Goal: Transaction & Acquisition: Purchase product/service

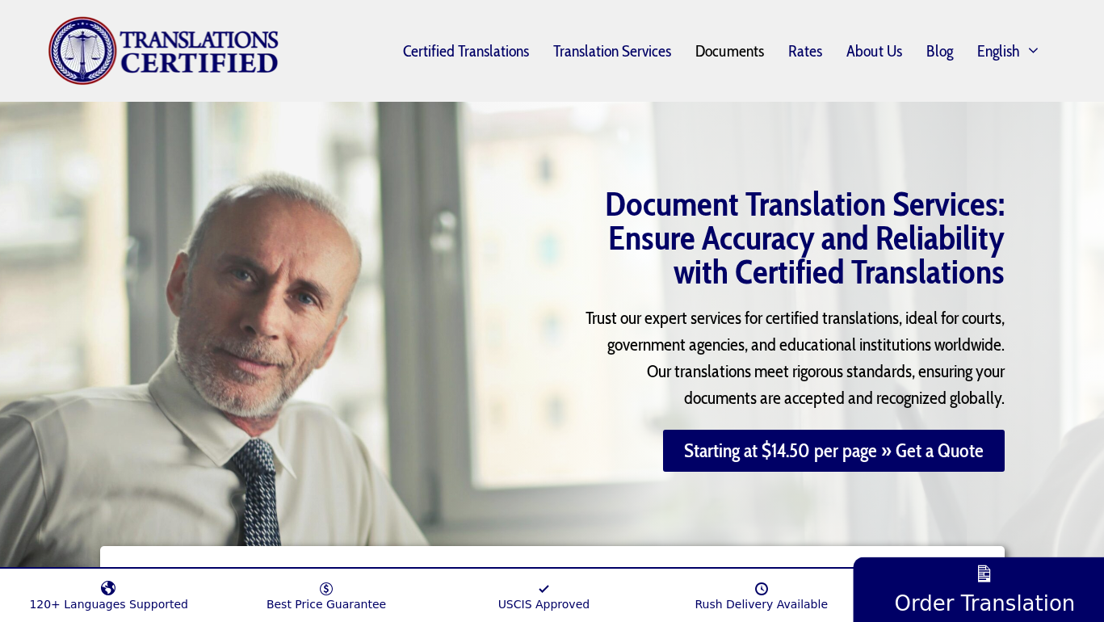
scroll to position [2588, 0]
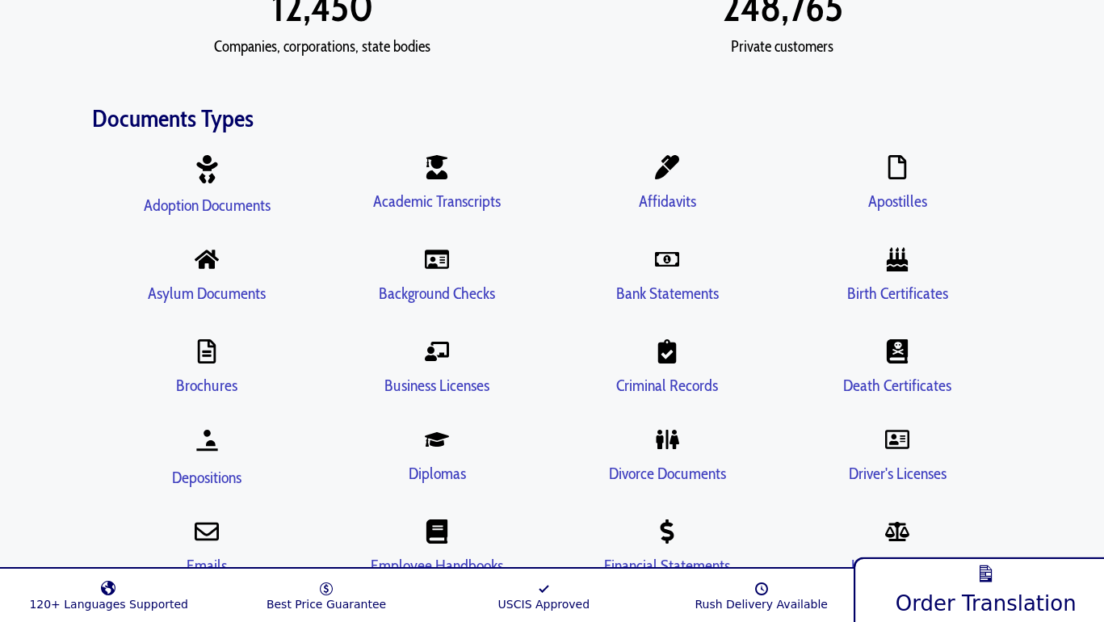
click at [998, 558] on link "Order Translation" at bounding box center [986, 588] width 265 height 70
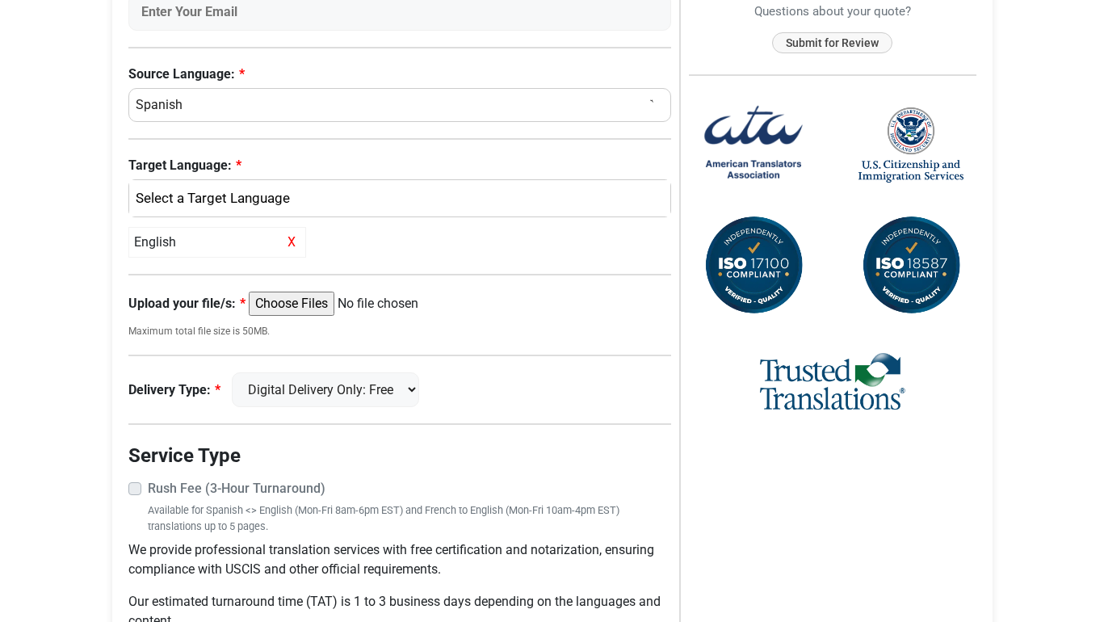
scroll to position [596, 0]
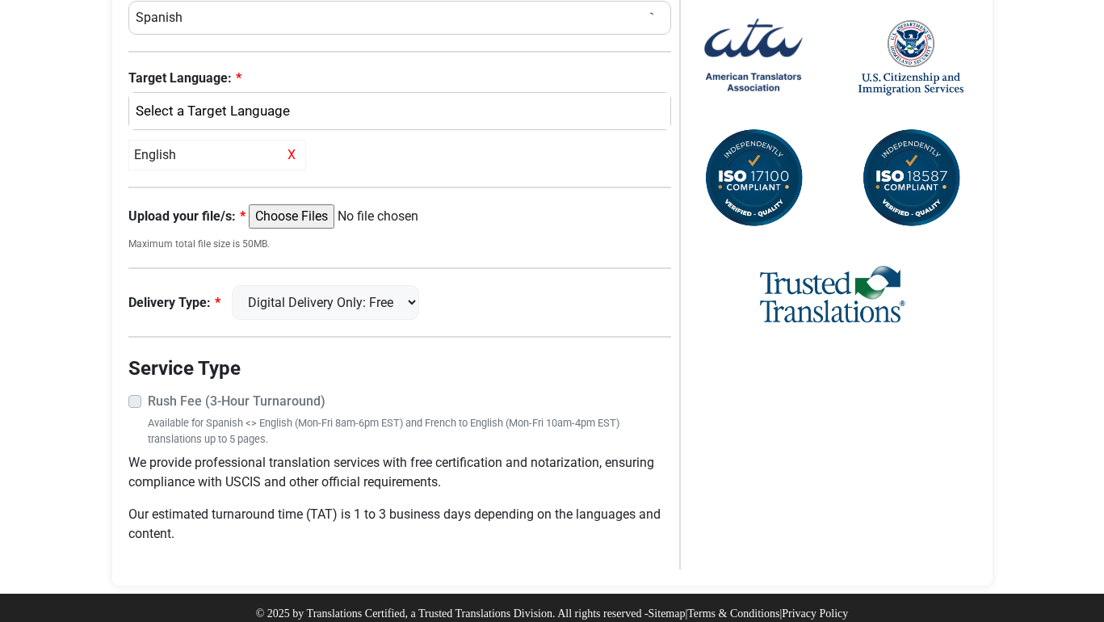
click at [205, 393] on strong "Rush Fee (3-Hour Turnaround)" at bounding box center [237, 400] width 178 height 15
click at [173, 393] on strong "Rush Fee (3-Hour Turnaround)" at bounding box center [237, 400] width 178 height 15
click at [148, 393] on label "Rush Fee (3-Hour Turnaround)" at bounding box center [410, 401] width 524 height 19
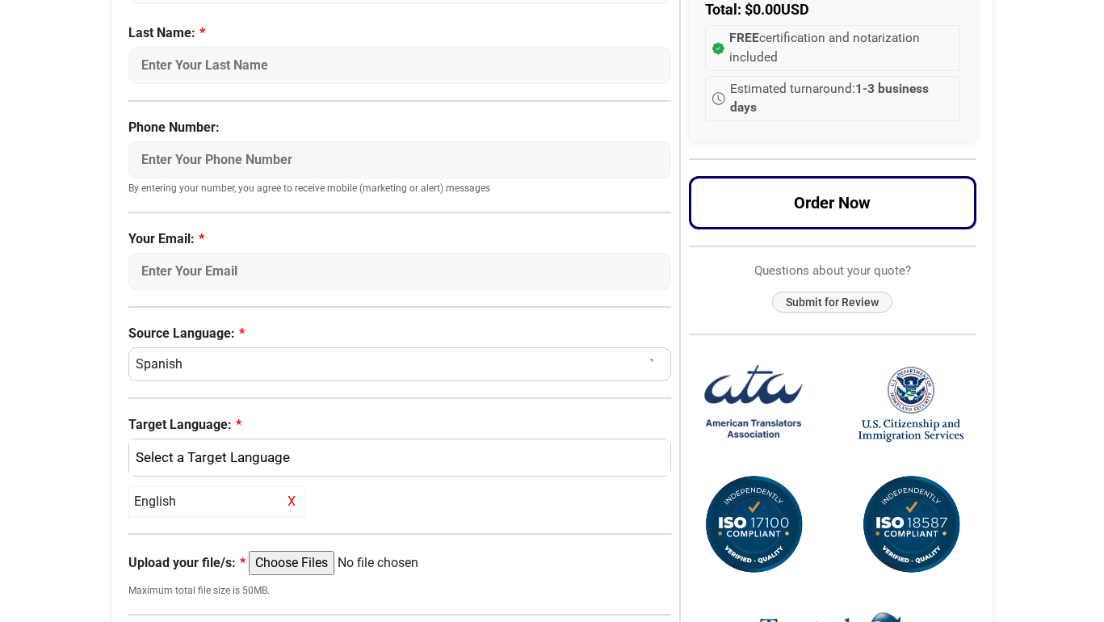
scroll to position [126, 0]
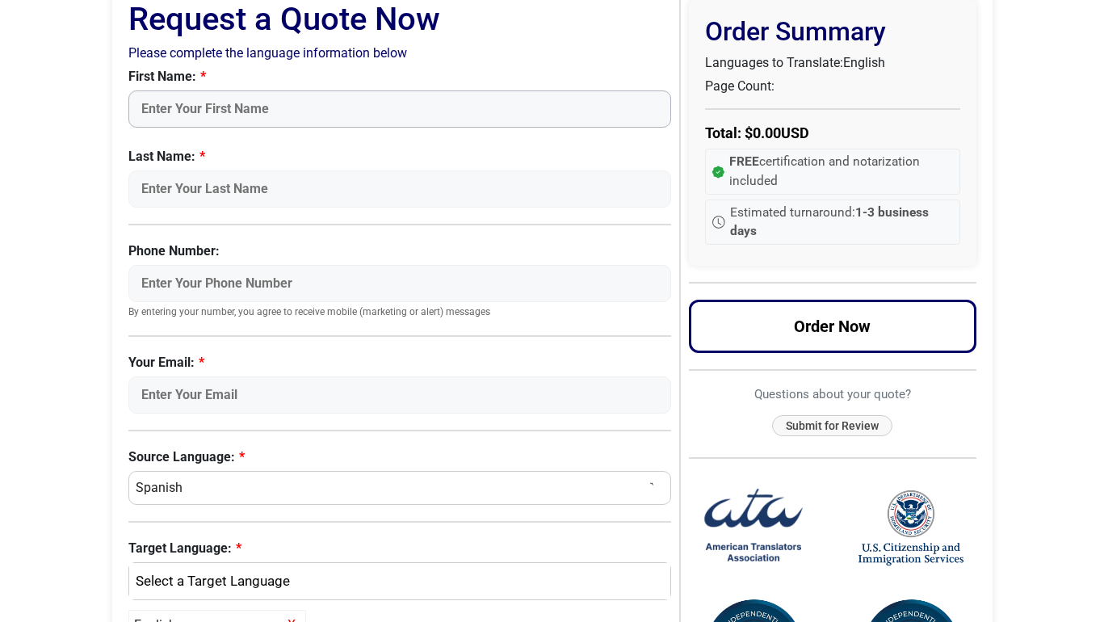
click at [277, 116] on input "First Name:" at bounding box center [400, 108] width 544 height 37
type input "Chelsey"
type input "Kimble-Badgett"
type input "4135398334"
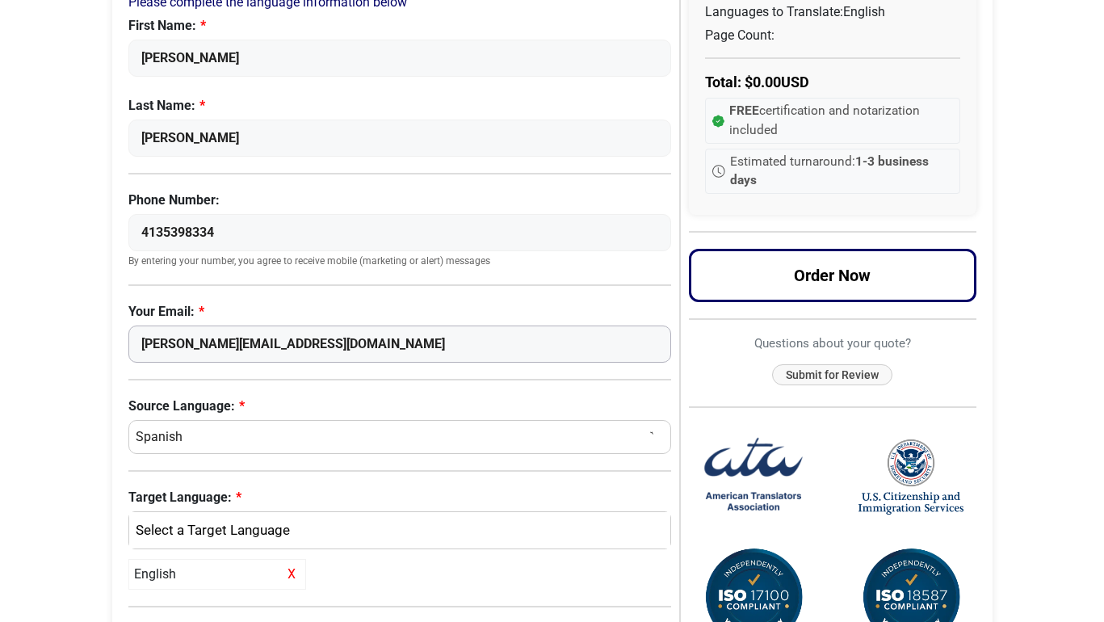
scroll to position [275, 0]
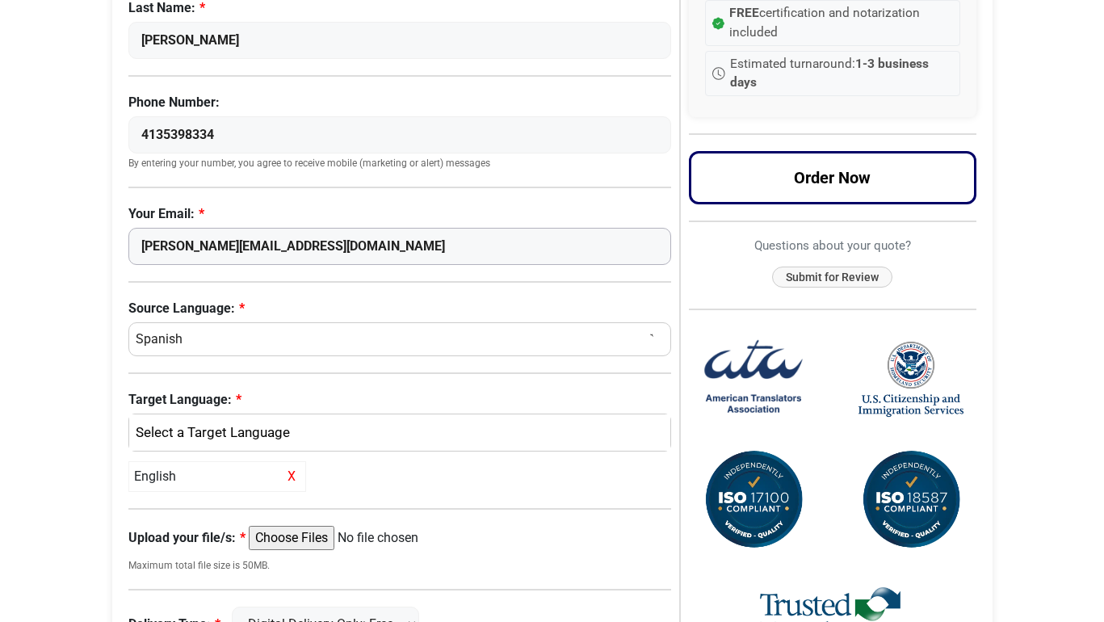
type input "chelsey.kb11@gmail.com"
select select "French"
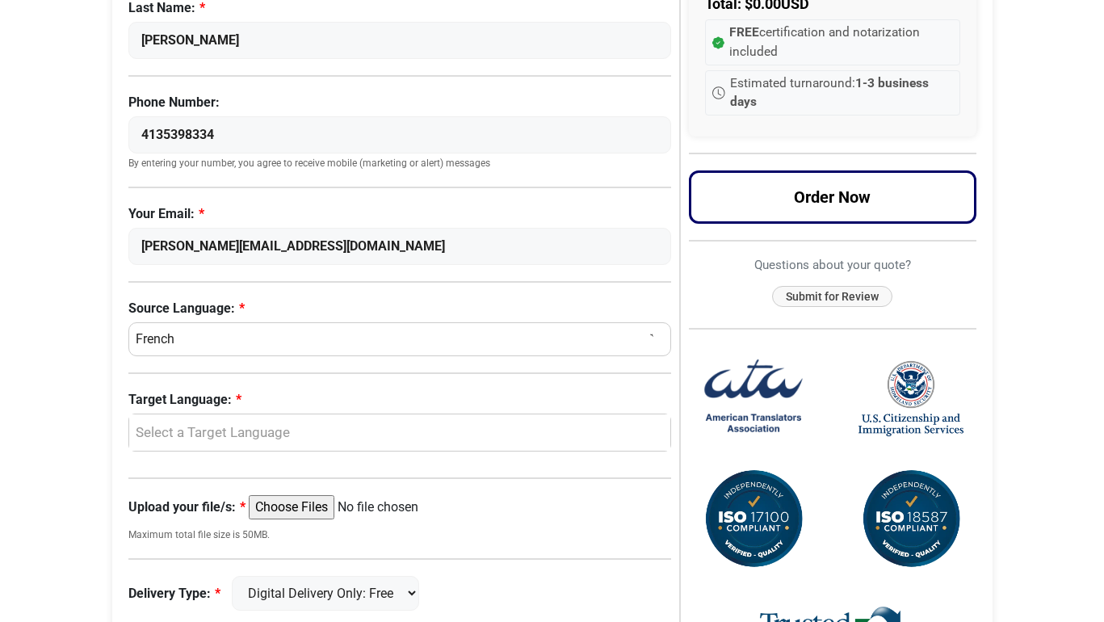
click at [212, 439] on div "Select a Target Language" at bounding box center [396, 432] width 518 height 21
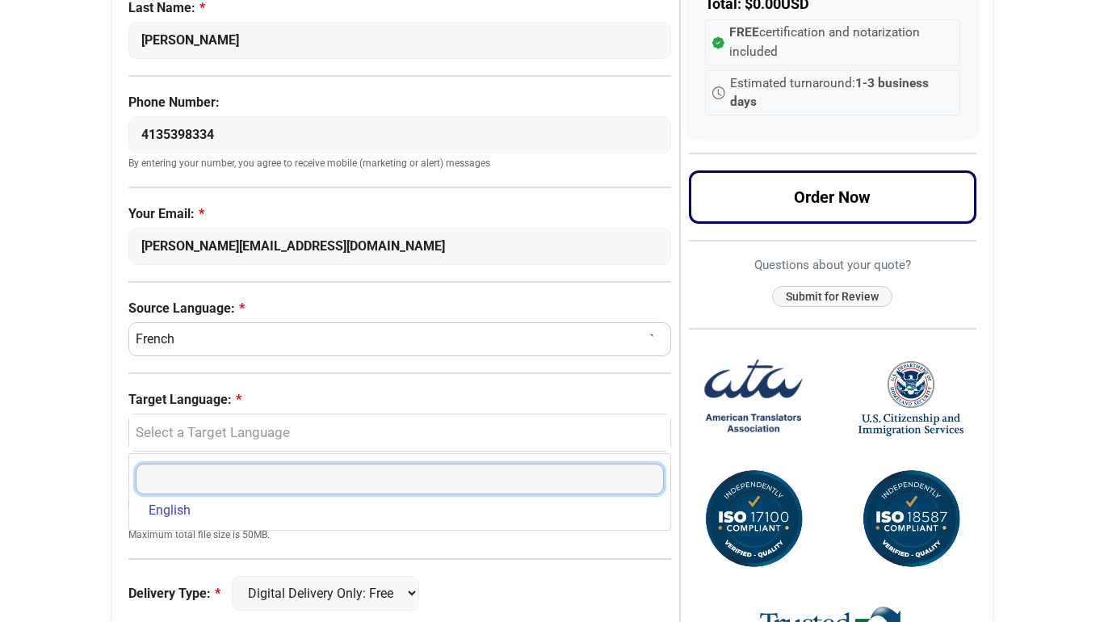
select select "English"
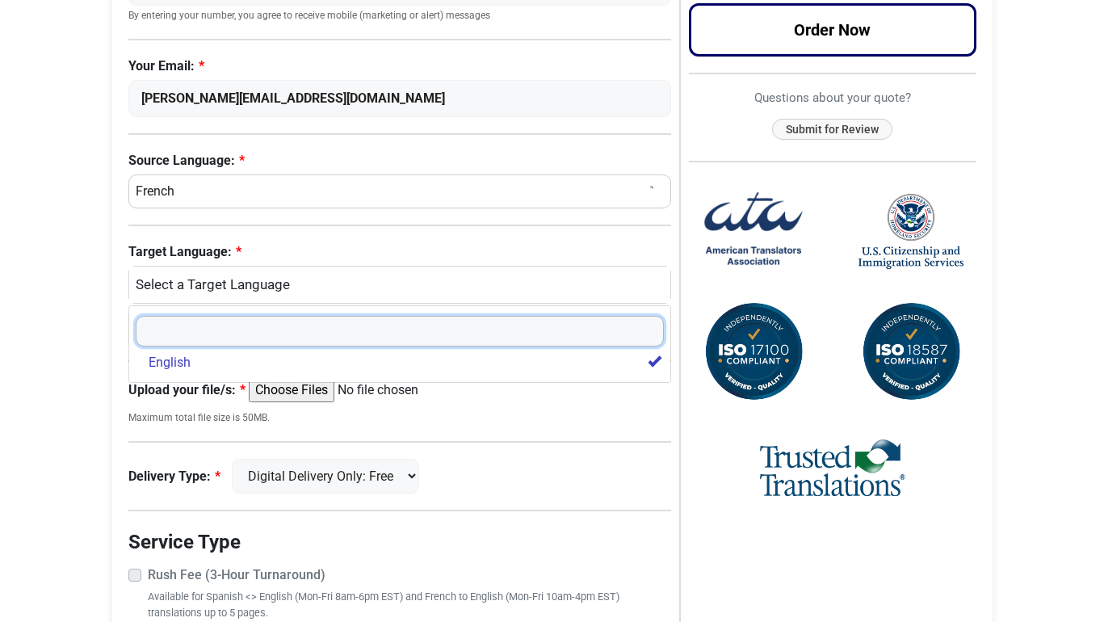
scroll to position [548, 0]
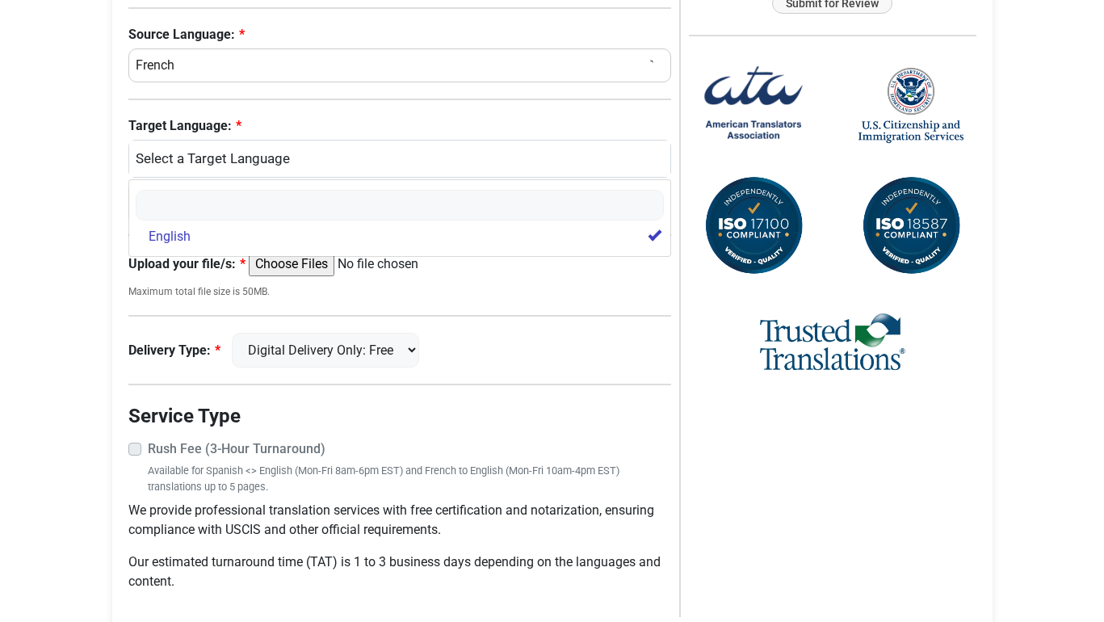
click at [196, 444] on strong "Rush Fee (3-Hour Turnaround)" at bounding box center [237, 448] width 178 height 15
click at [148, 443] on label "Rush Fee (3-Hour Turnaround)" at bounding box center [410, 448] width 524 height 19
click at [148, 439] on label "Rush Fee (3-Hour Turnaround)" at bounding box center [410, 448] width 524 height 19
click at [531, 448] on label "Rush Fee (3-Hour Turnaround)" at bounding box center [410, 448] width 524 height 19
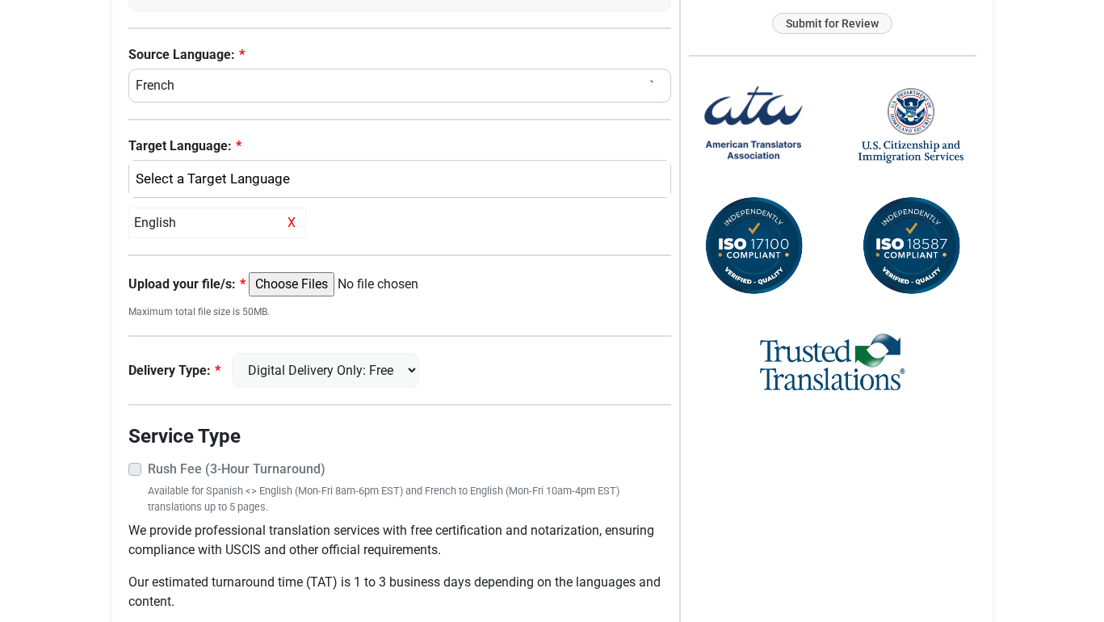
scroll to position [485, 0]
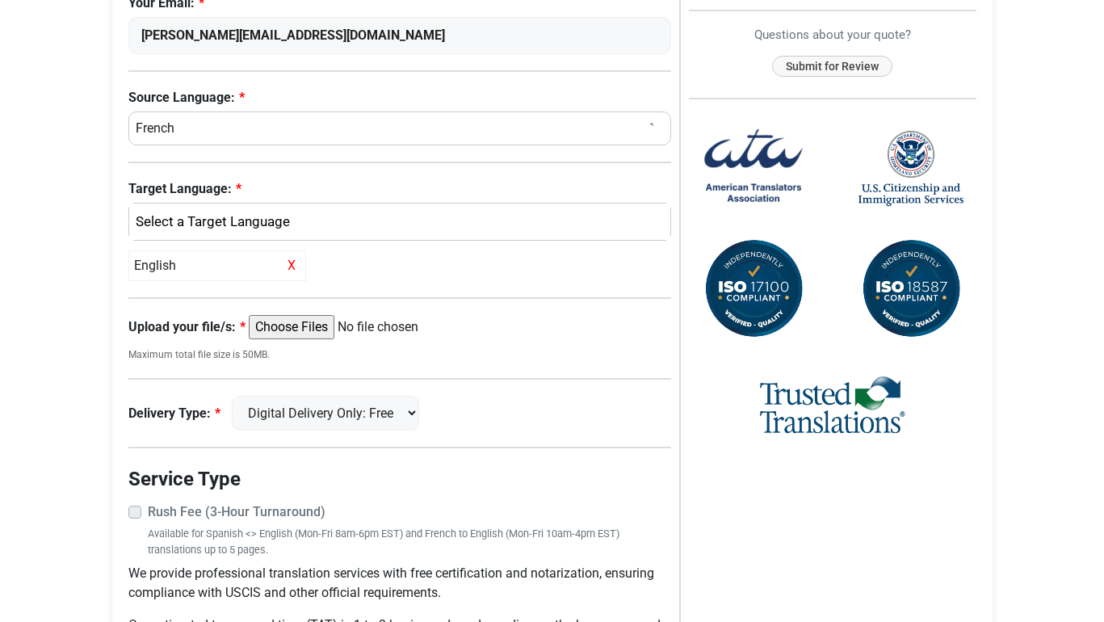
click at [302, 319] on input "Upload your file/s:" at bounding box center [372, 327] width 247 height 24
type input "C:\fakepath\M. Habibou Diabong Demande de Parole-2.pdf"
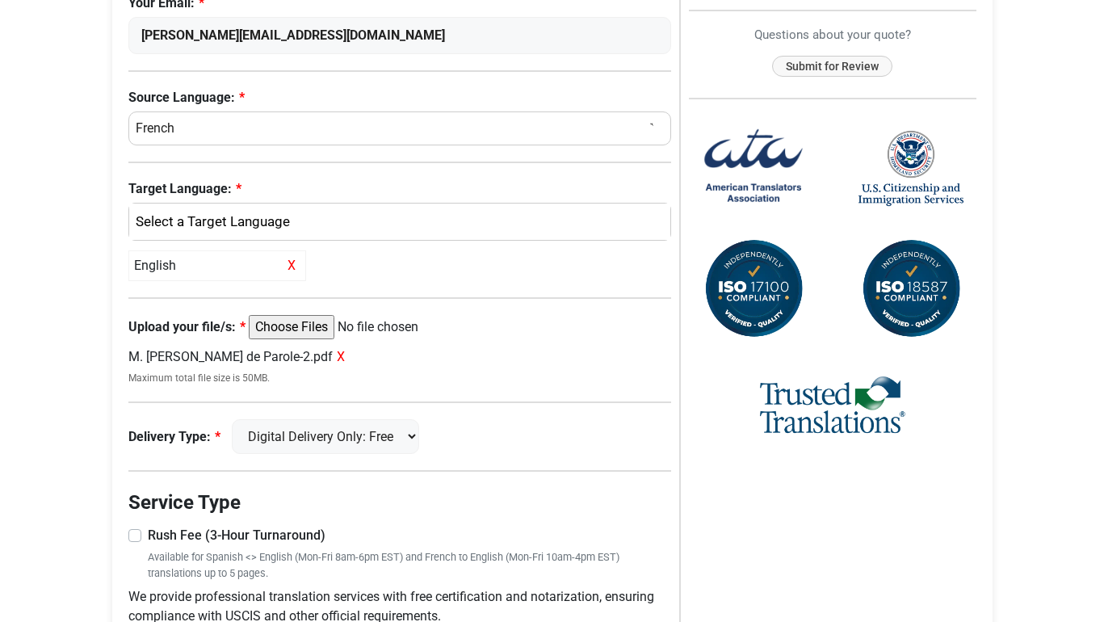
scroll to position [616, 0]
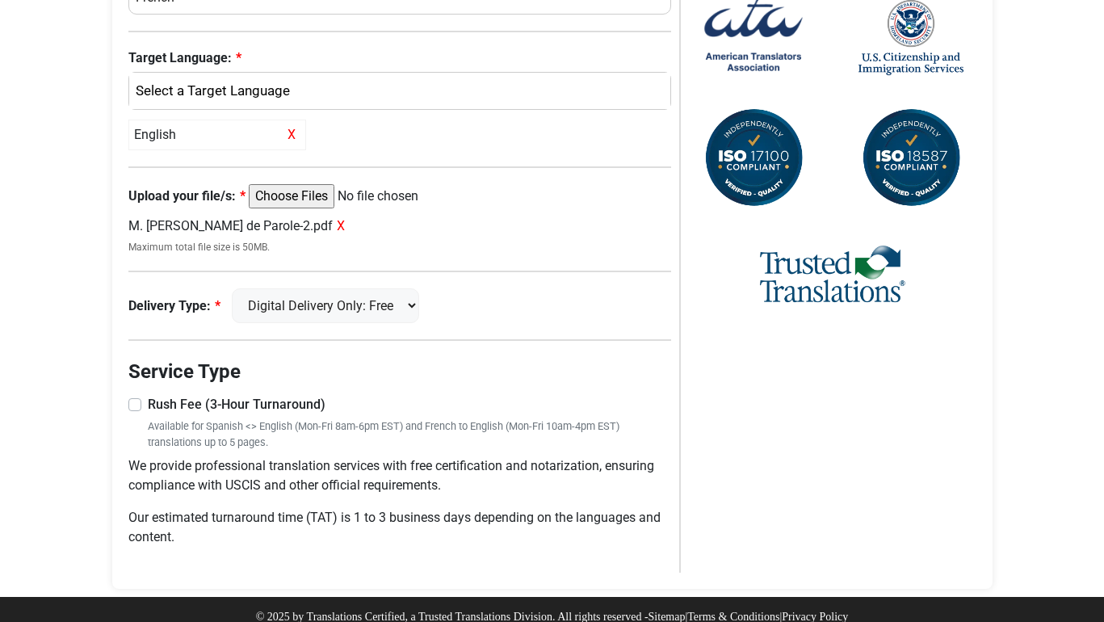
click at [141, 395] on input "Rush Fee (3-Hour Turnaround)" at bounding box center [400, 403] width 544 height 16
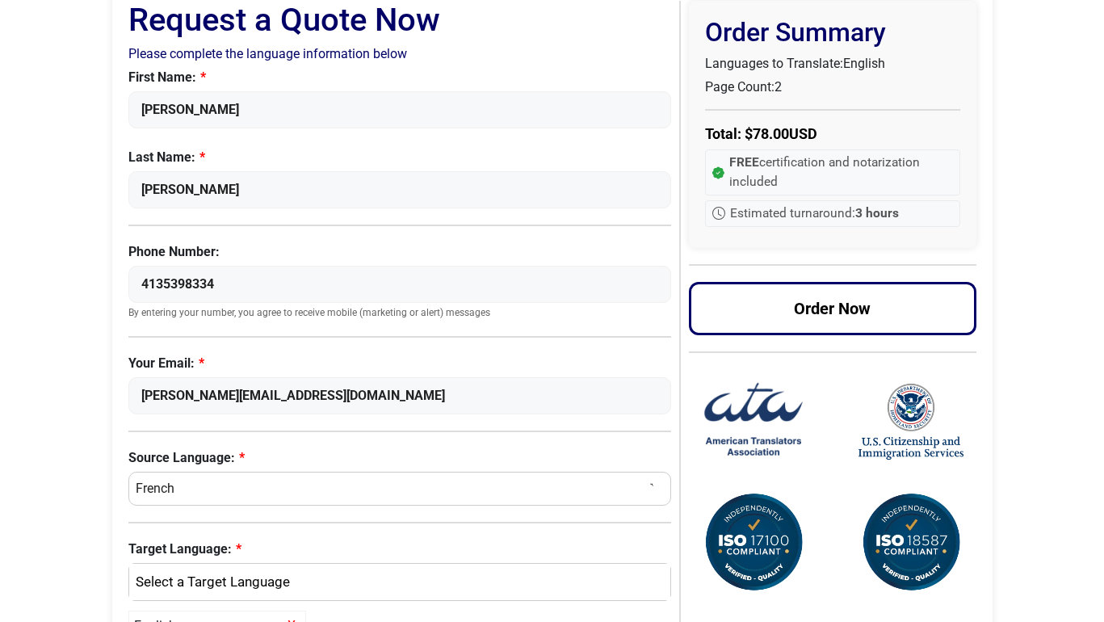
scroll to position [620, 0]
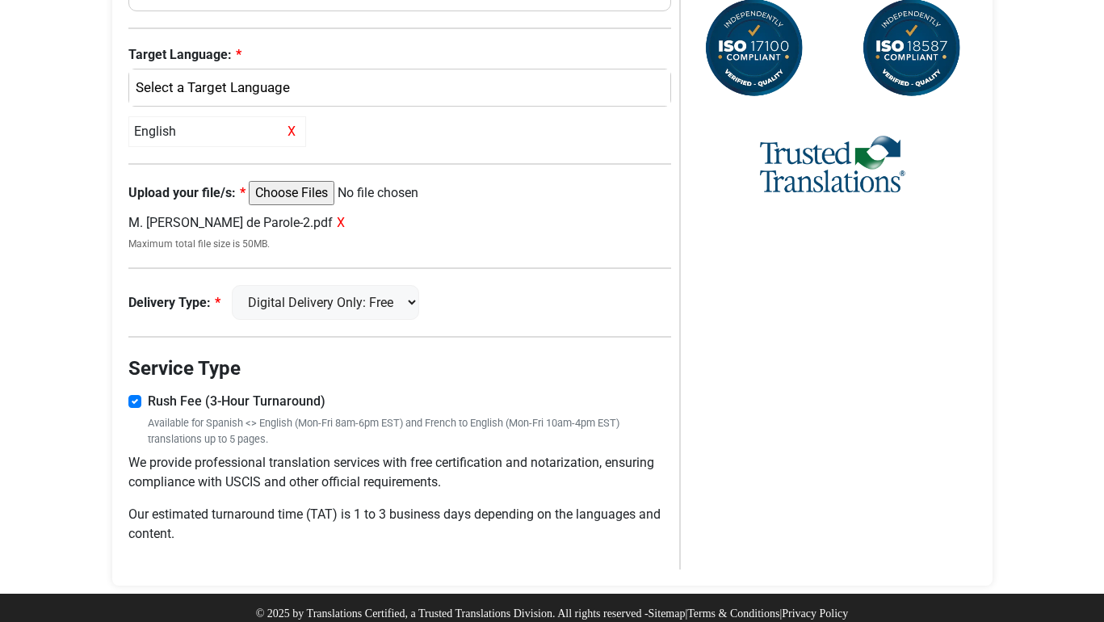
click at [148, 392] on label "Rush Fee (3-Hour Turnaround)" at bounding box center [410, 401] width 524 height 19
click at [128, 392] on input "Rush Fee (3-Hour Turnaround)" at bounding box center [400, 400] width 544 height 16
checkbox input "false"
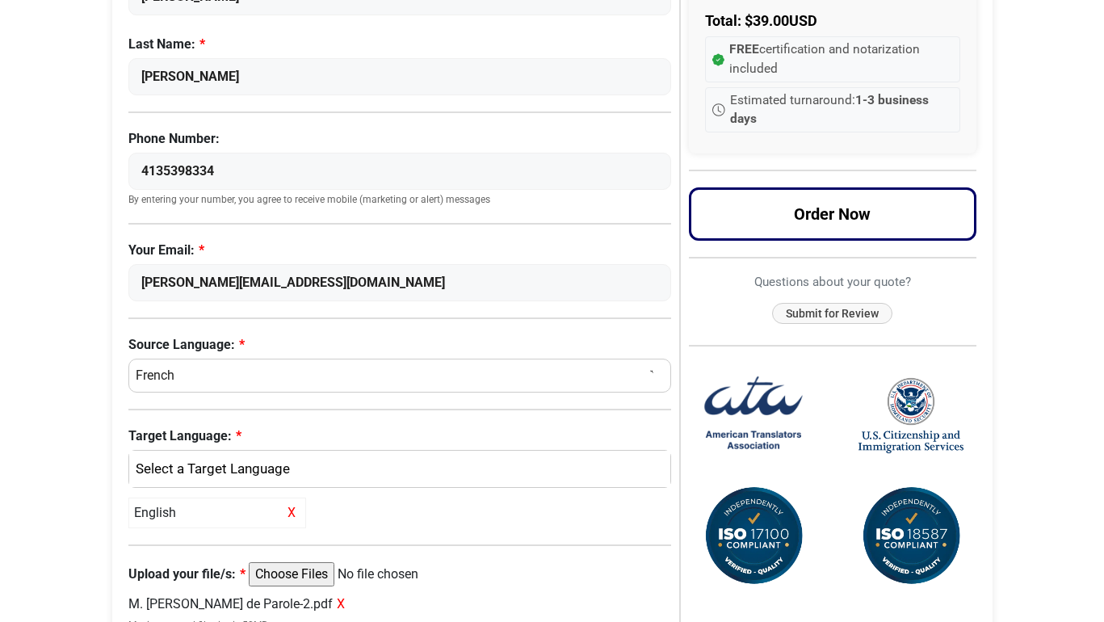
scroll to position [349, 0]
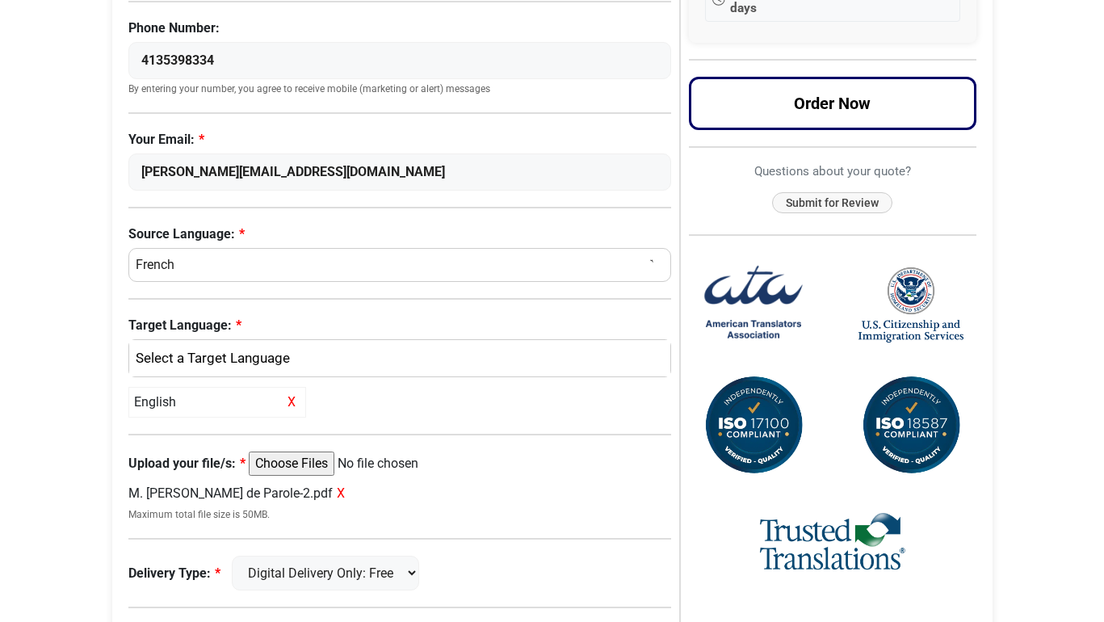
click at [303, 466] on input "Upload your file/s:" at bounding box center [372, 464] width 247 height 24
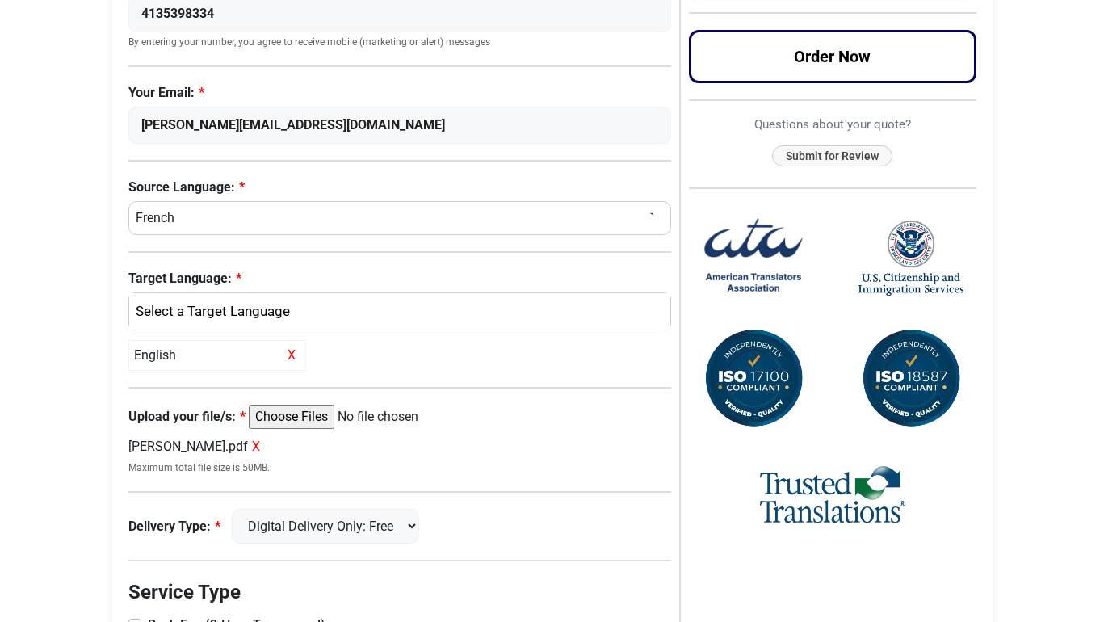
scroll to position [599, 0]
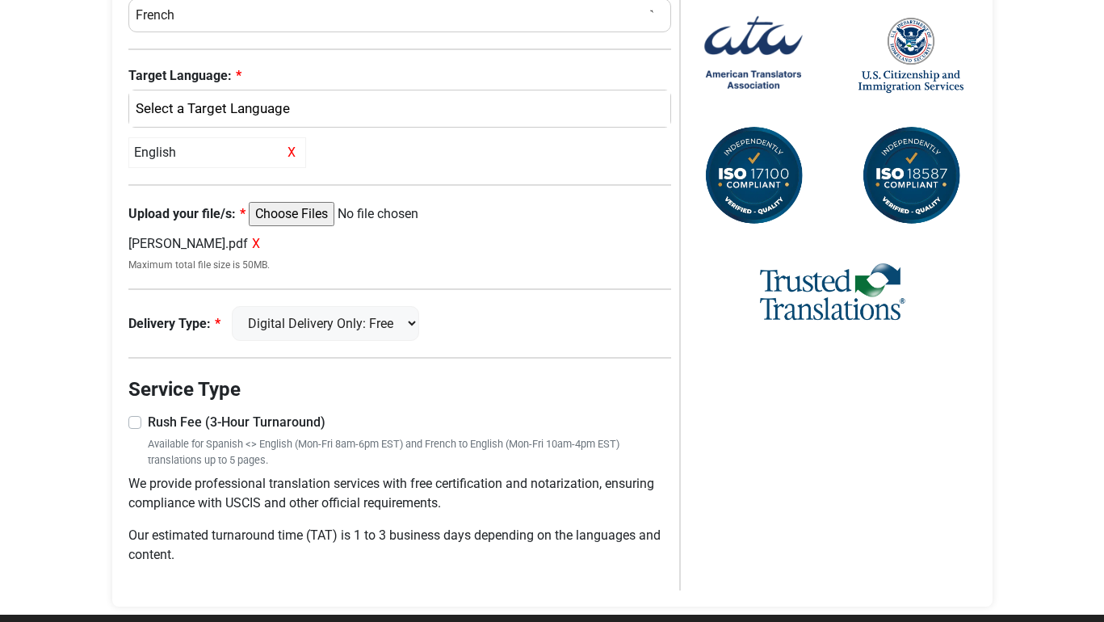
click at [314, 211] on input "Upload your file/s:" at bounding box center [372, 214] width 247 height 24
type input "C:\fakepath\M. Habibou Diabong Demande de Parole-2.pdf"
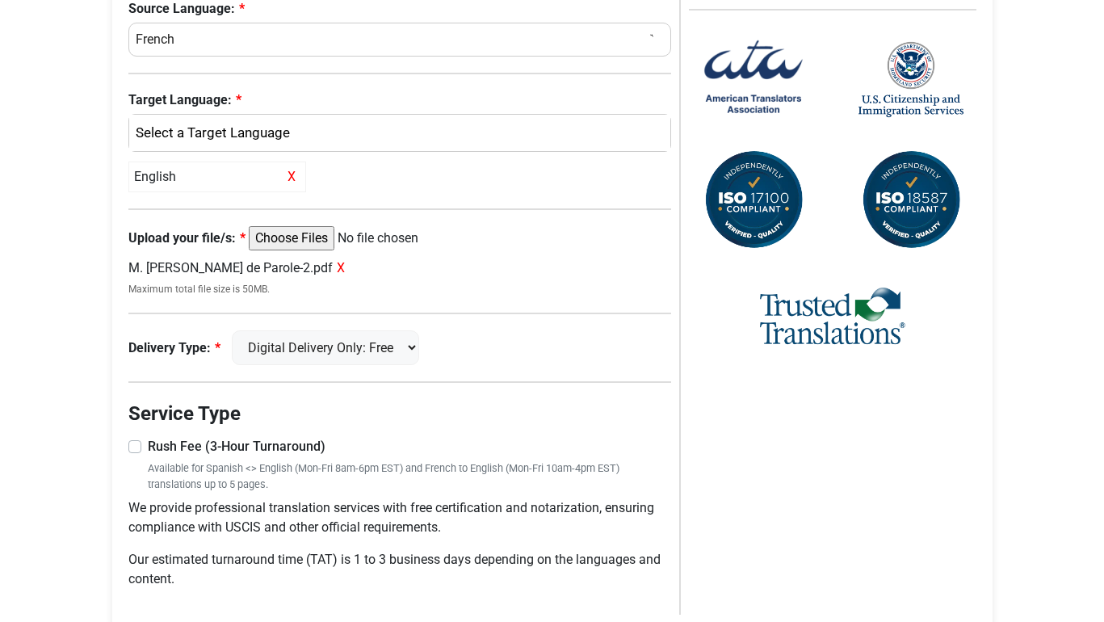
scroll to position [620, 0]
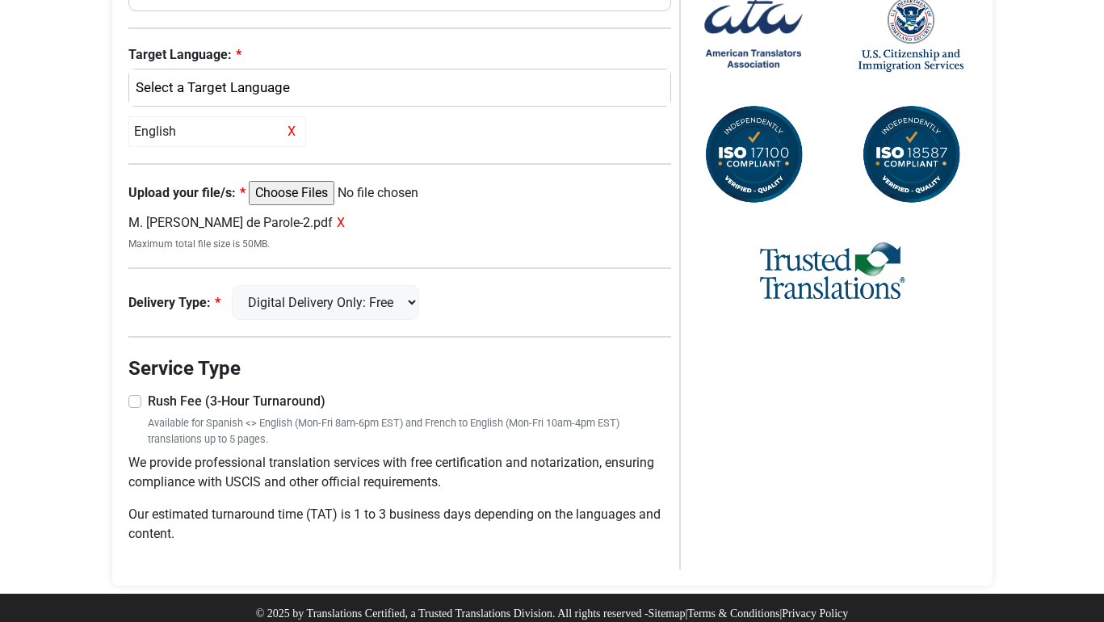
click at [148, 392] on label "Rush Fee (3-Hour Turnaround)" at bounding box center [410, 401] width 524 height 19
click at [137, 392] on input "Rush Fee (3-Hour Turnaround)" at bounding box center [400, 400] width 544 height 16
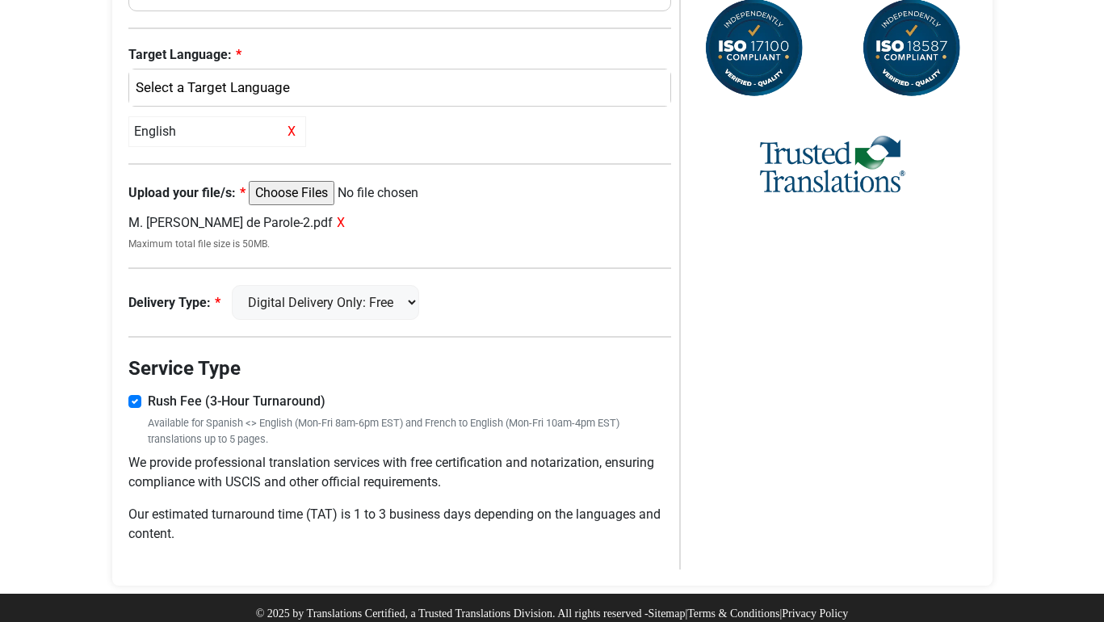
click at [148, 392] on label "Rush Fee (3-Hour Turnaround)" at bounding box center [410, 401] width 524 height 19
click at [138, 392] on input "Rush Fee (3-Hour Turnaround)" at bounding box center [400, 400] width 544 height 16
checkbox input "false"
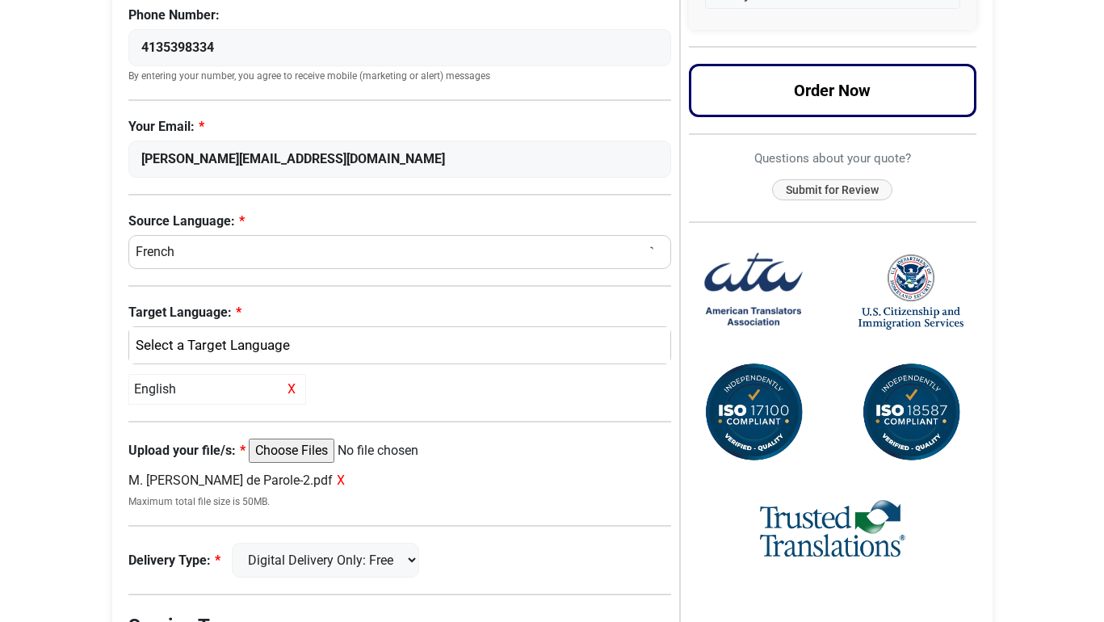
scroll to position [0, 0]
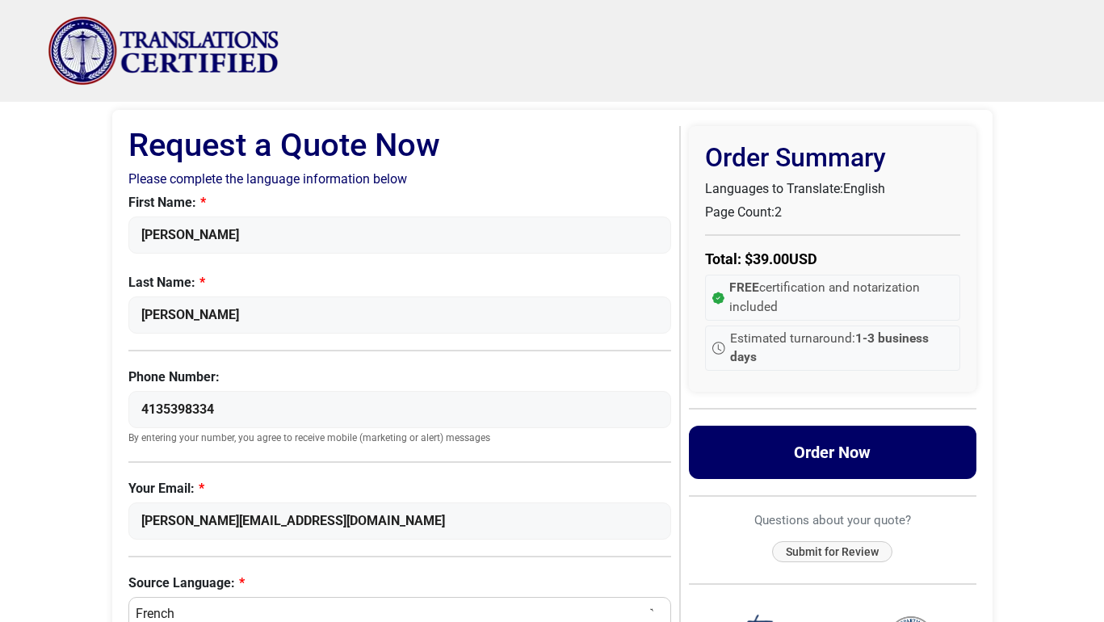
click at [863, 456] on button "Order Now" at bounding box center [833, 452] width 288 height 53
